Goal: Complete application form

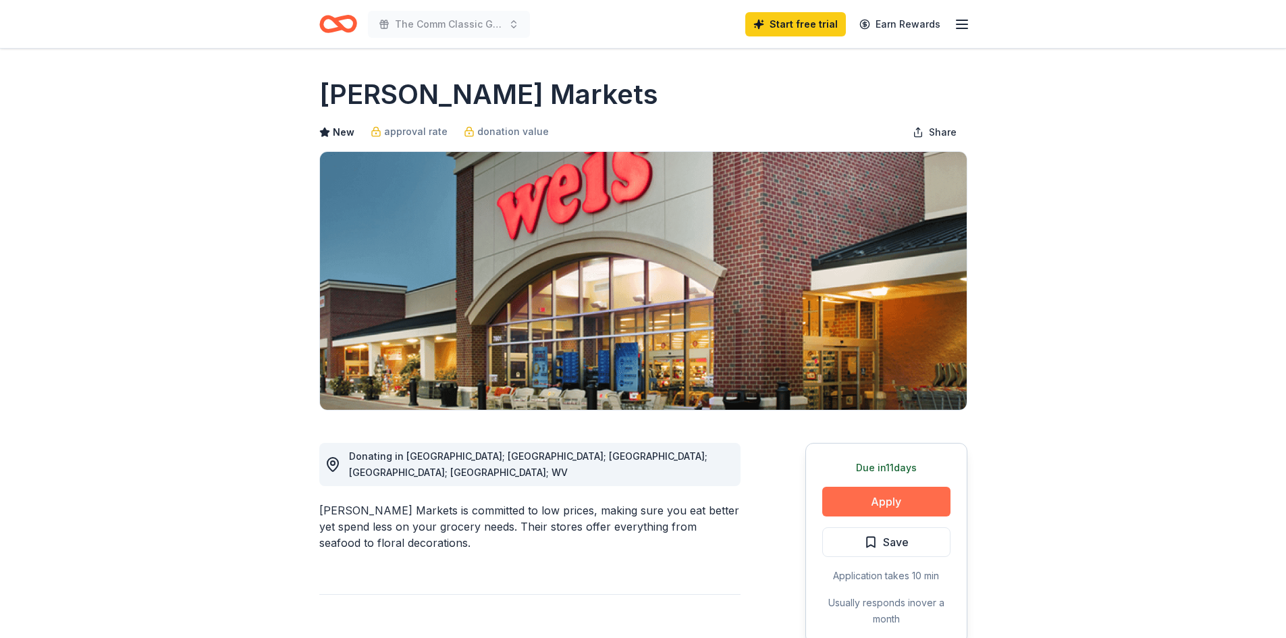
click at [887, 500] on button "Apply" at bounding box center [886, 502] width 128 height 30
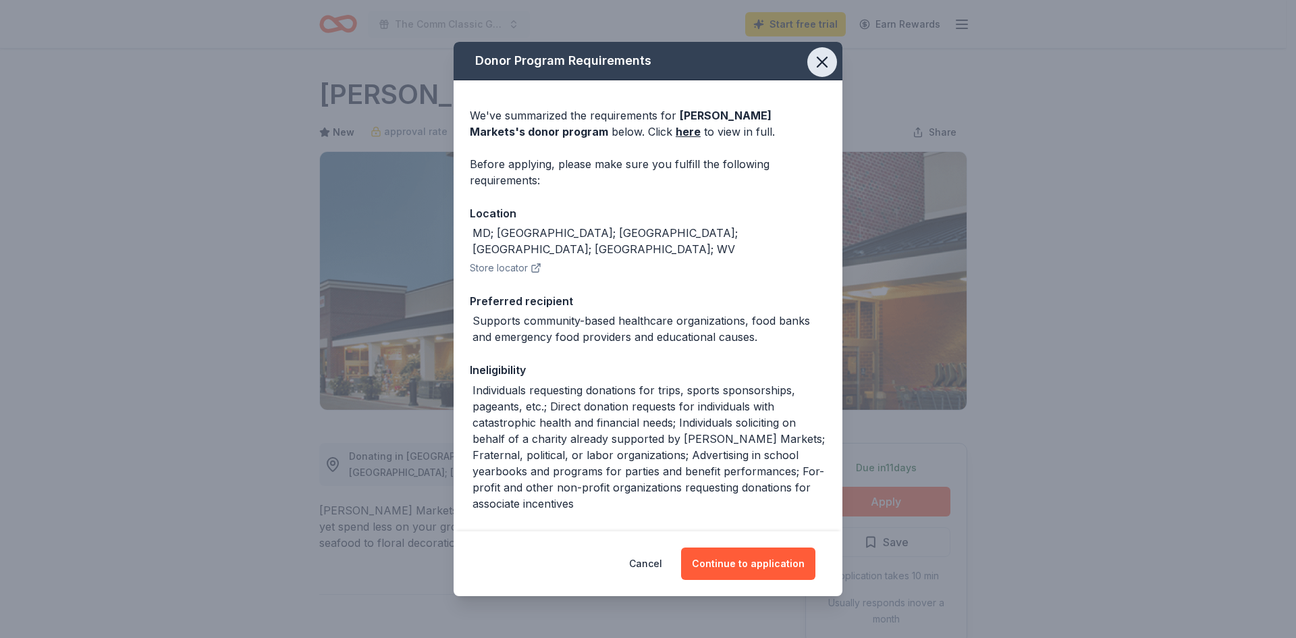
click at [813, 59] on icon "button" at bounding box center [822, 62] width 19 height 19
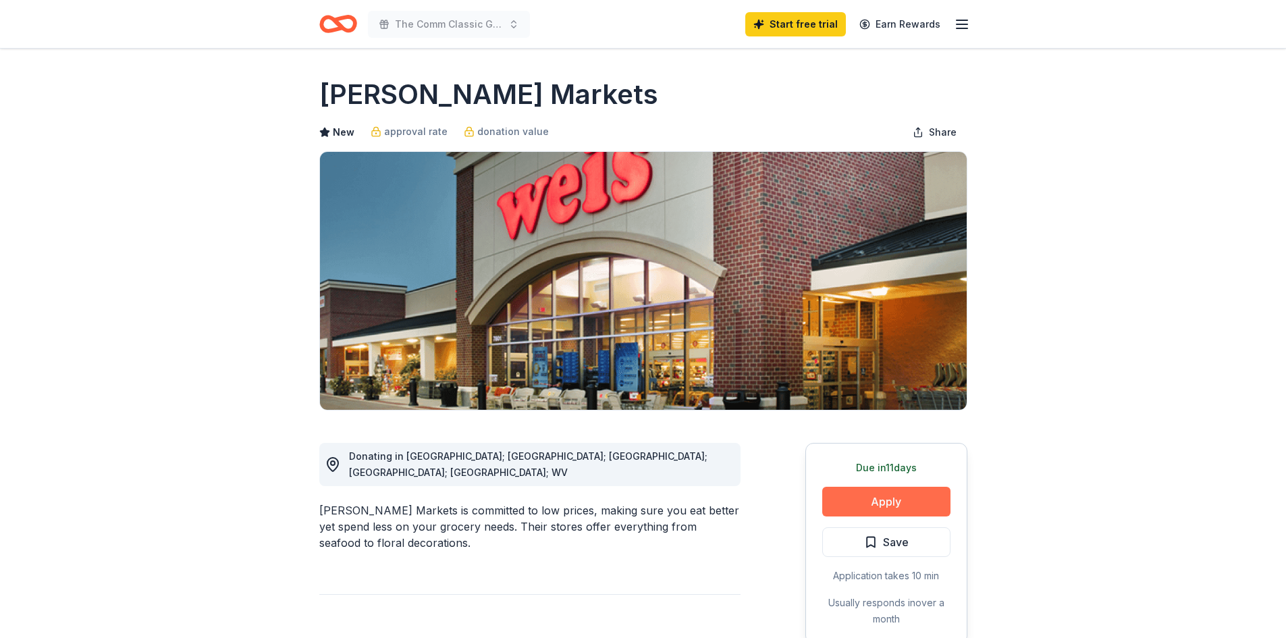
click at [882, 503] on button "Apply" at bounding box center [886, 502] width 128 height 30
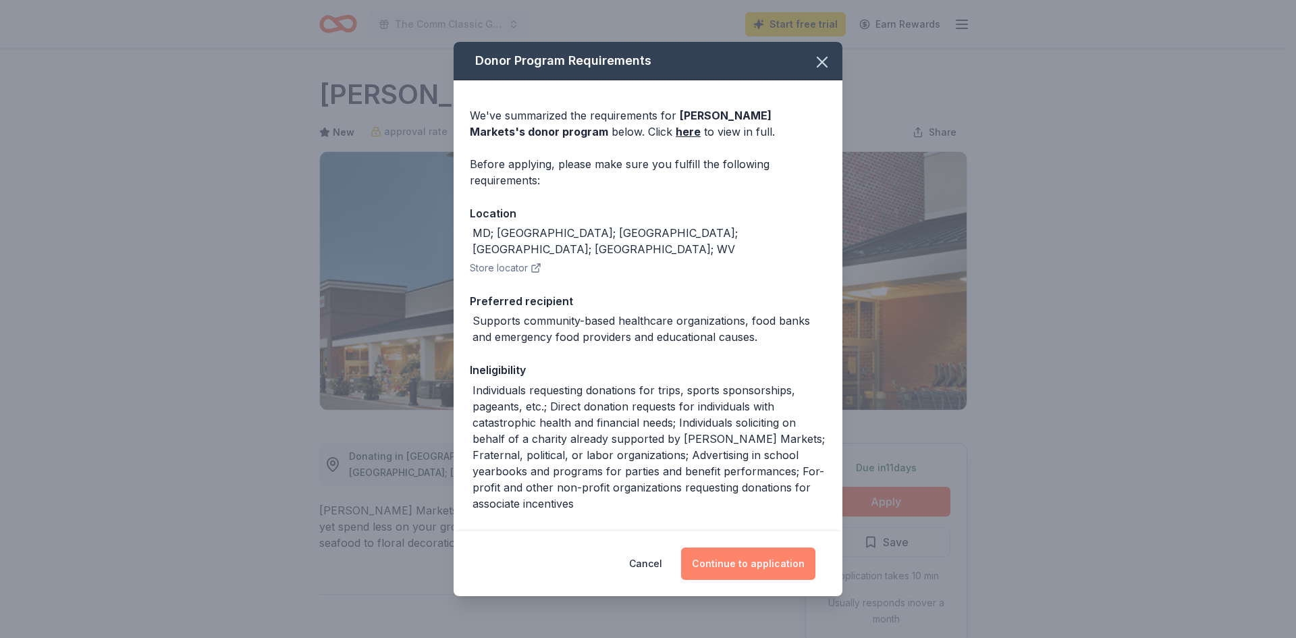
click at [753, 563] on button "Continue to application" at bounding box center [748, 564] width 134 height 32
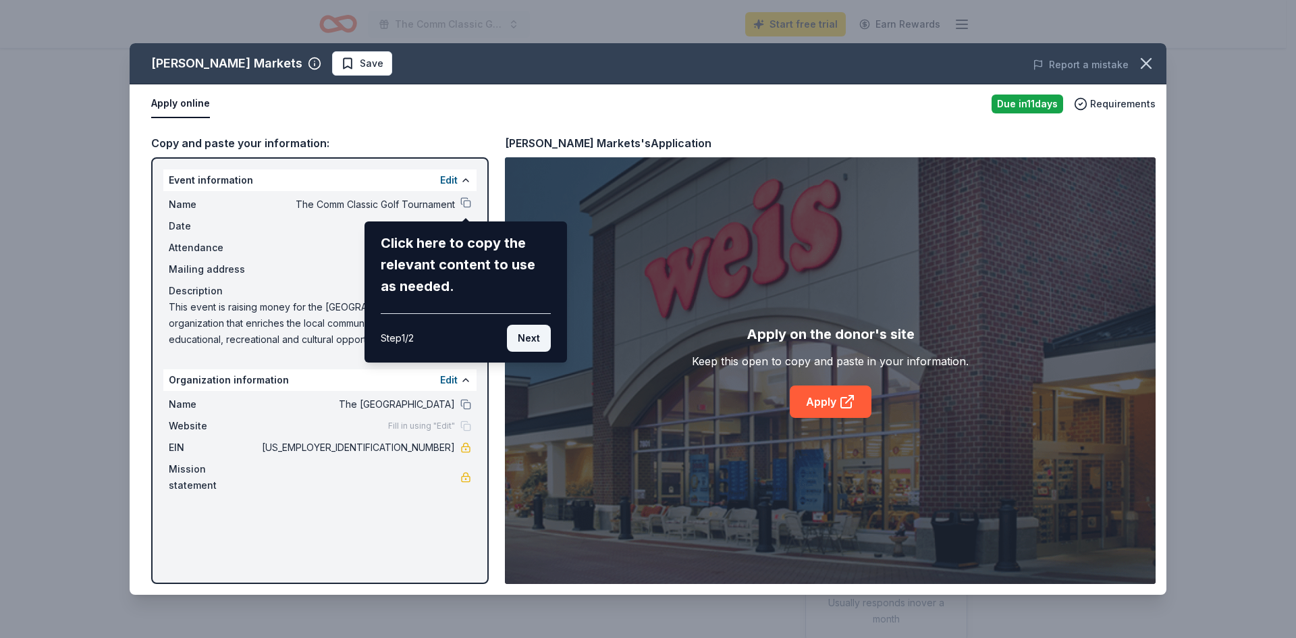
click at [525, 339] on button "Next" at bounding box center [529, 338] width 44 height 27
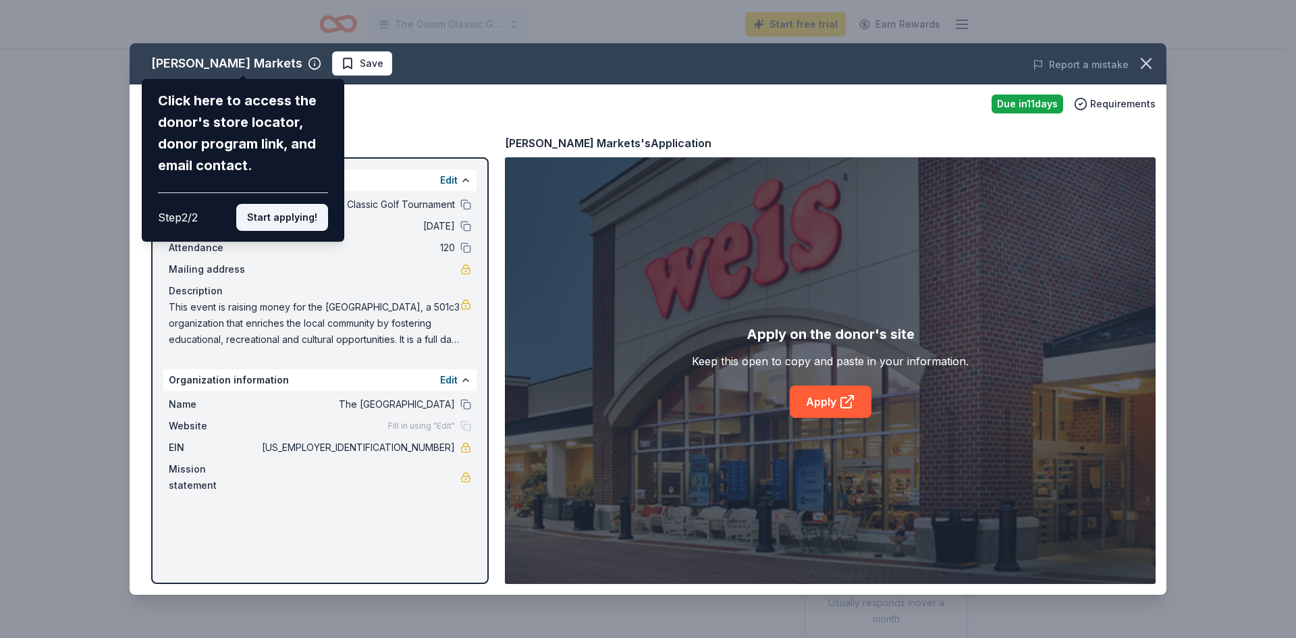
click at [285, 225] on button "Start applying!" at bounding box center [282, 217] width 92 height 27
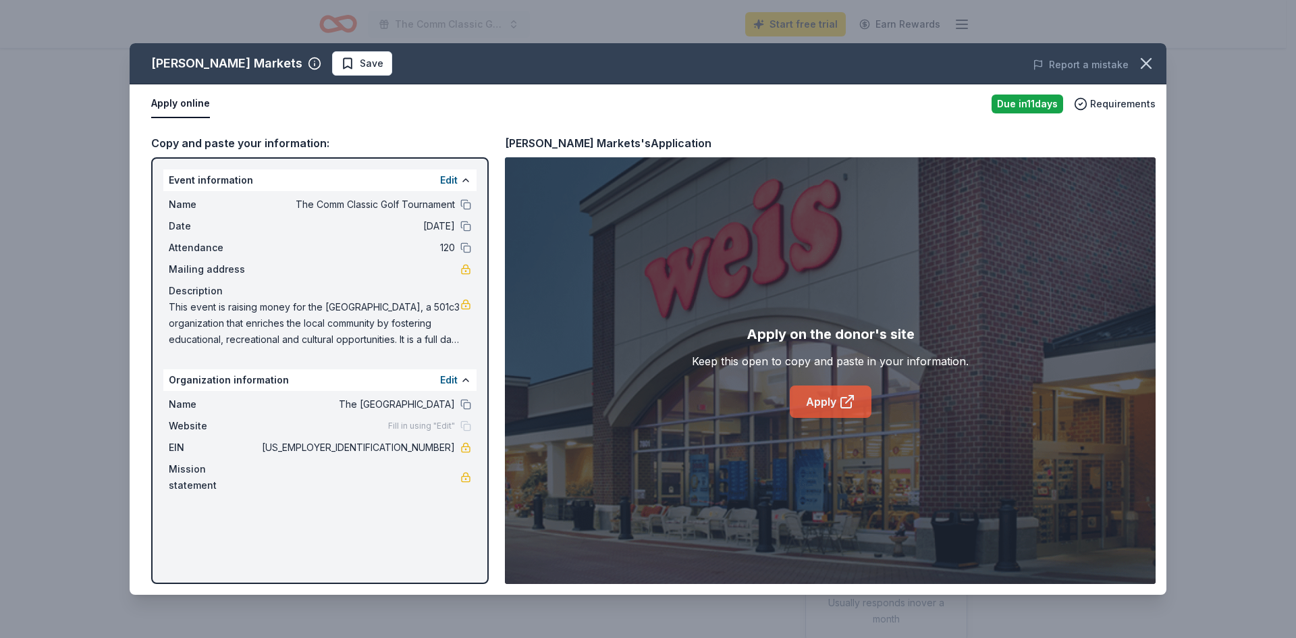
click at [846, 398] on icon at bounding box center [846, 403] width 10 height 10
